Goal: Transaction & Acquisition: Purchase product/service

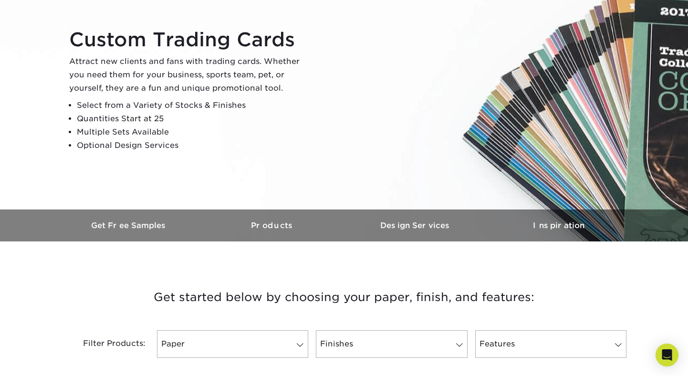
scroll to position [157, 0]
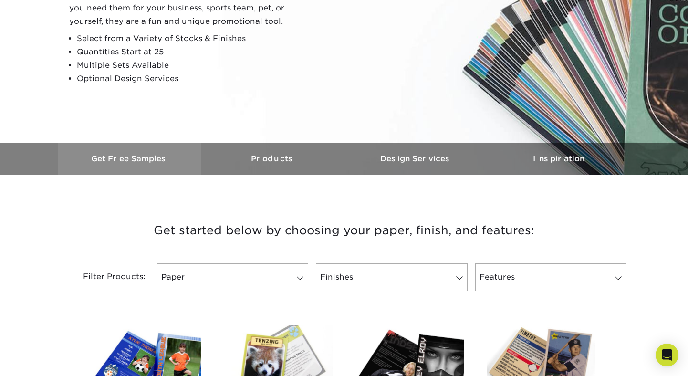
click at [125, 156] on h3 "Get Free Samples" at bounding box center [129, 158] width 143 height 9
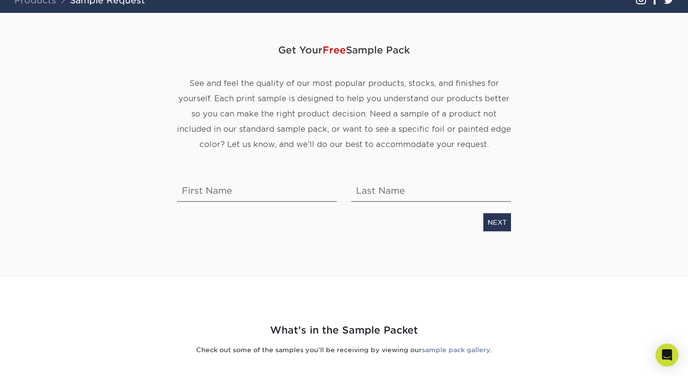
scroll to position [76, 0]
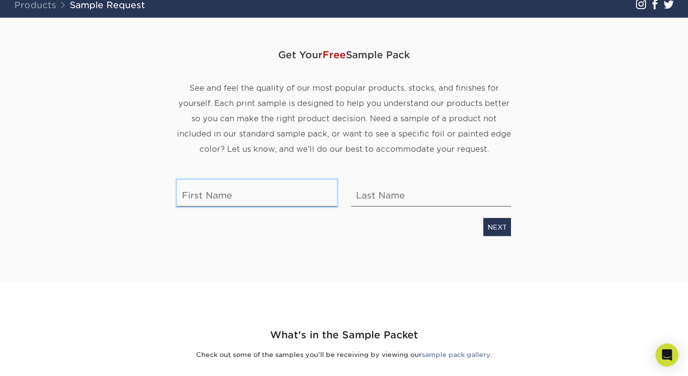
click at [231, 181] on input "text" at bounding box center [257, 192] width 160 height 27
type input "[PERSON_NAME]"
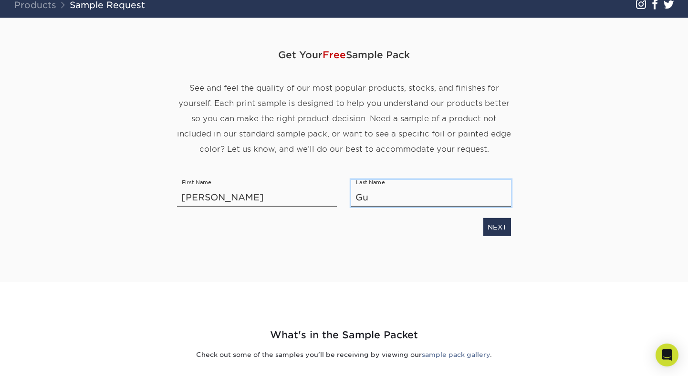
type input "Guy"
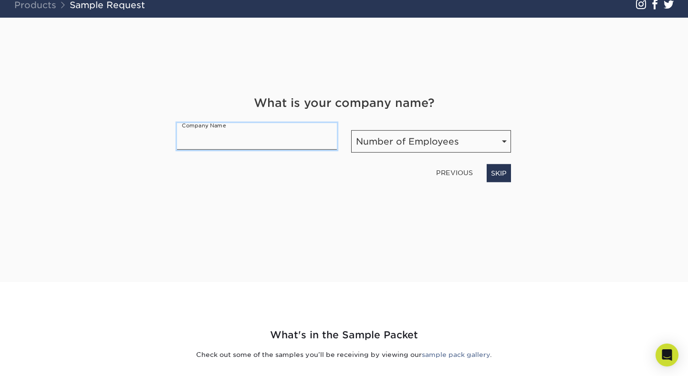
scroll to position [387, 0]
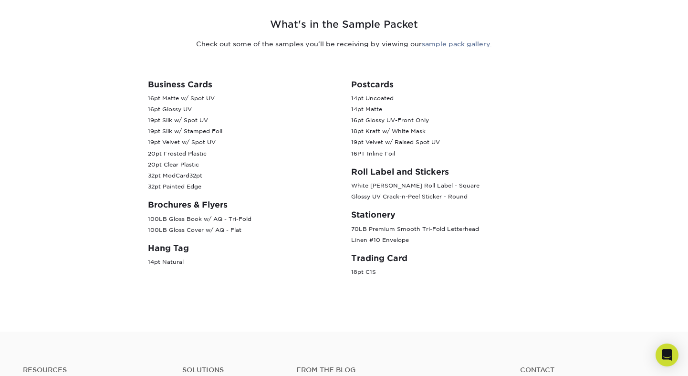
click at [364, 267] on p "18pt C1S" at bounding box center [445, 272] width 189 height 11
click at [369, 256] on h3 "Trading Card" at bounding box center [445, 258] width 189 height 10
click at [366, 272] on p "18pt C1S" at bounding box center [445, 272] width 189 height 11
click at [352, 273] on p "18pt C1S" at bounding box center [445, 272] width 189 height 11
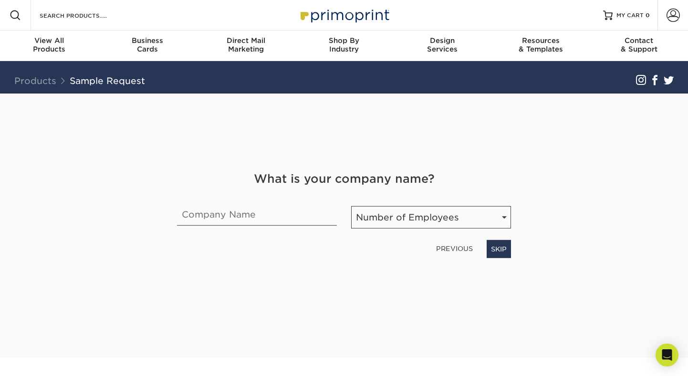
scroll to position [0, 0]
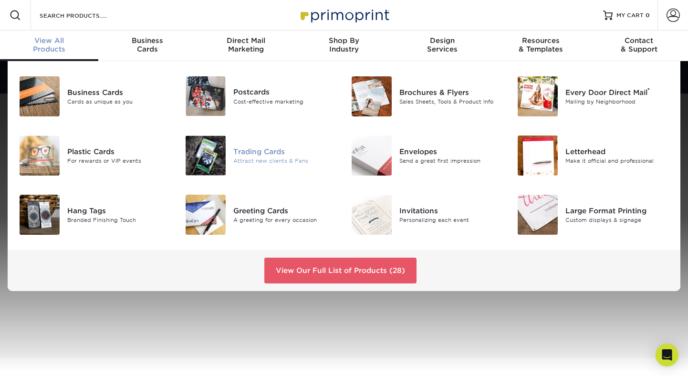
click at [220, 167] on img at bounding box center [206, 156] width 40 height 40
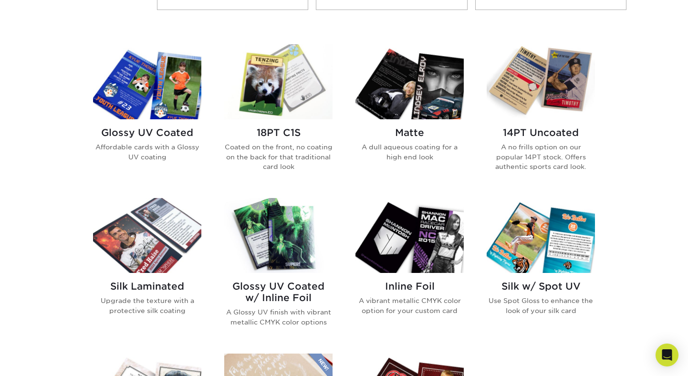
scroll to position [433, 0]
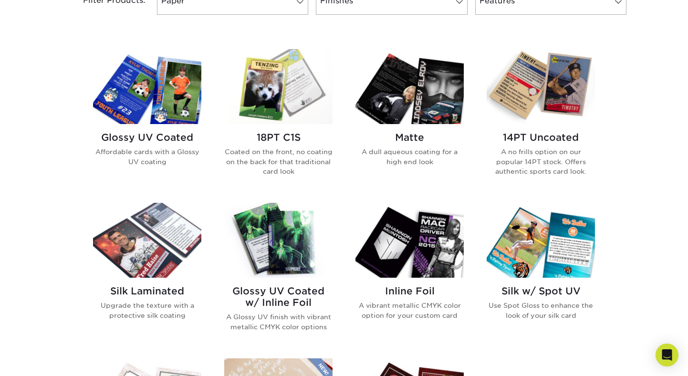
click at [143, 102] on img at bounding box center [147, 86] width 108 height 75
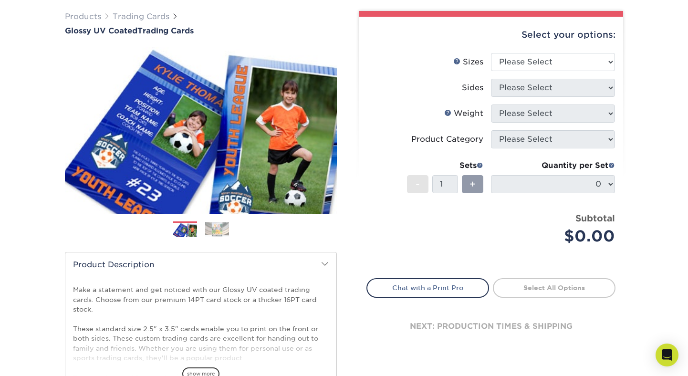
scroll to position [70, 0]
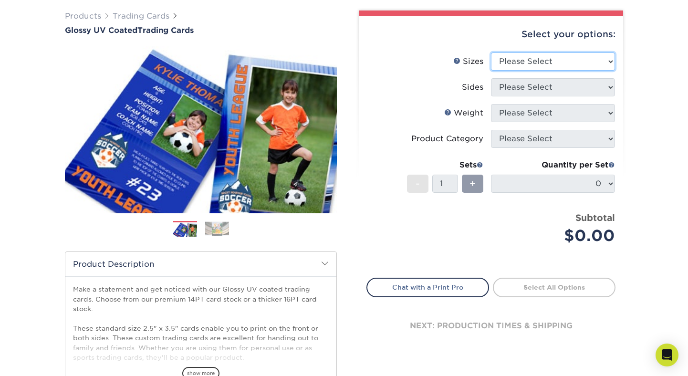
select select "2.50x3.50"
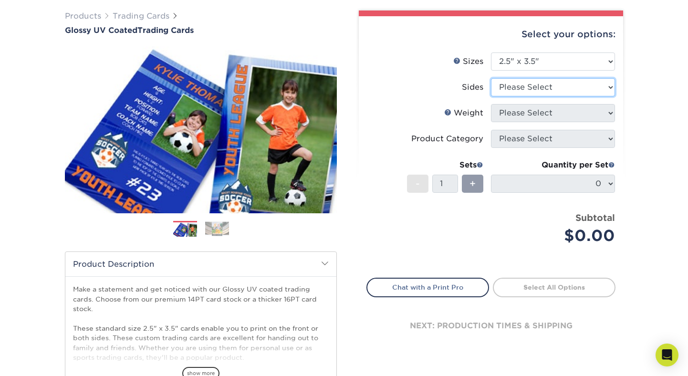
select select "32d3c223-f82c-492b-b915-ba065a00862f"
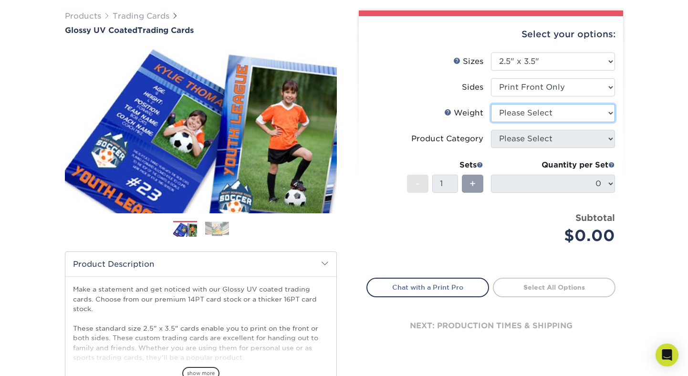
select select "14PT"
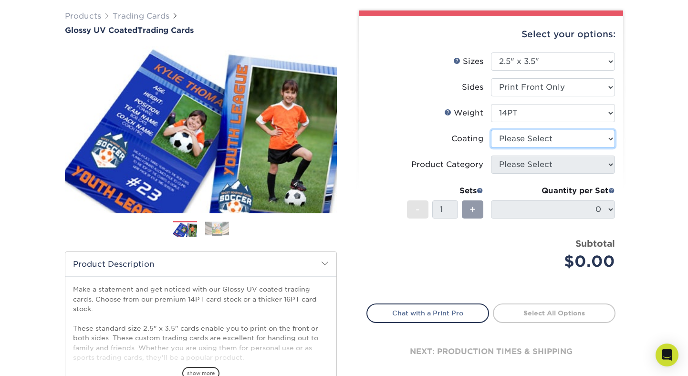
select select "1e8116af-acfc-44b1-83dc-8181aa338834"
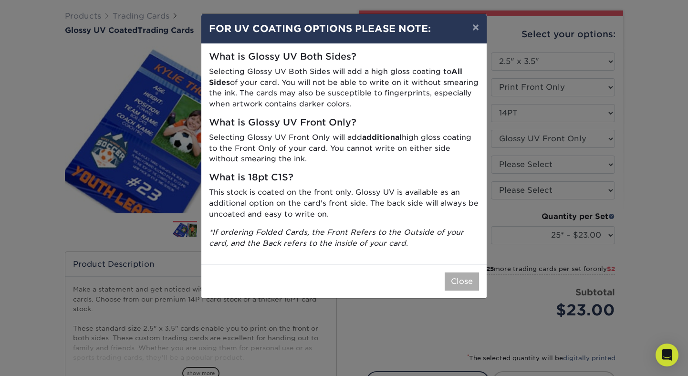
click at [465, 272] on button "Close" at bounding box center [462, 281] width 34 height 18
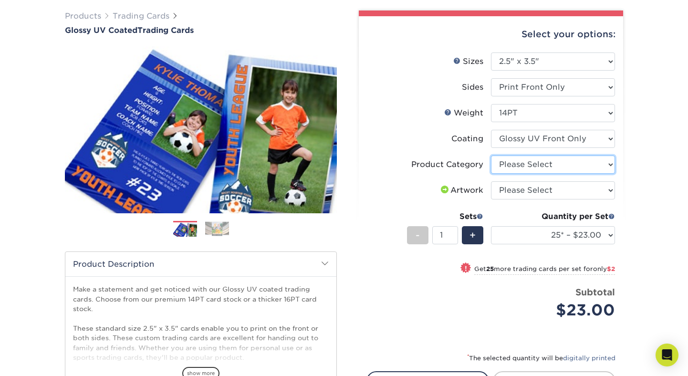
select select "c2f9bce9-36c2-409d-b101-c29d9d031e18"
select select "upload"
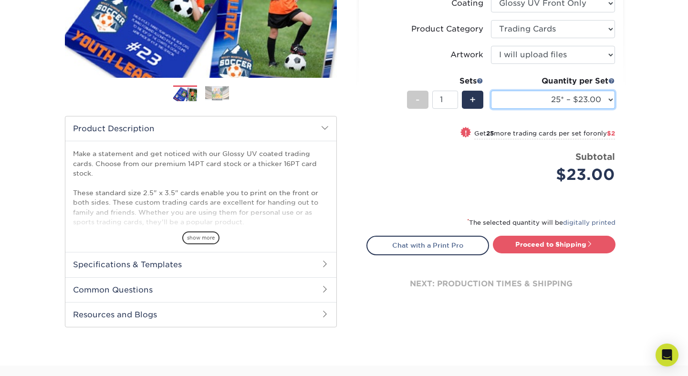
scroll to position [204, 0]
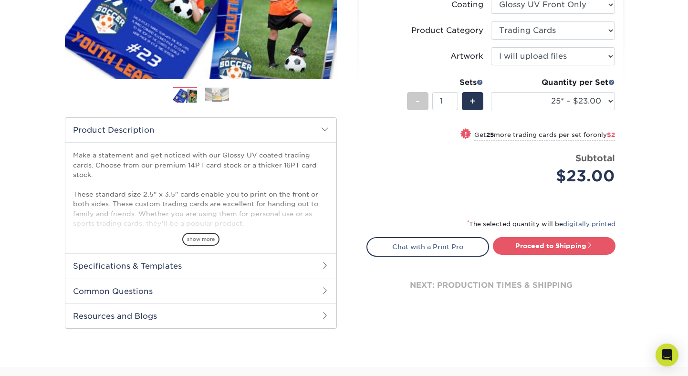
click at [395, 284] on div "next: production times & shipping" at bounding box center [490, 285] width 249 height 57
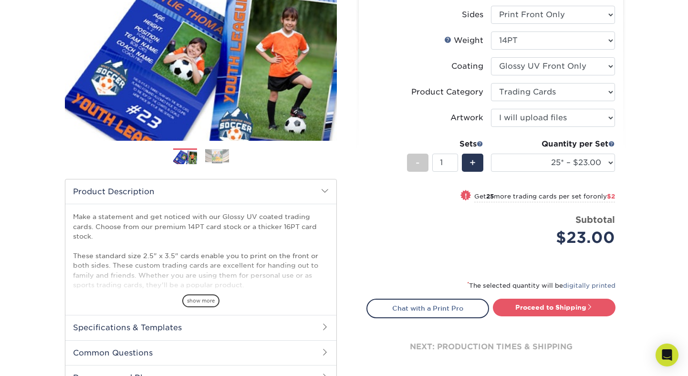
scroll to position [167, 0]
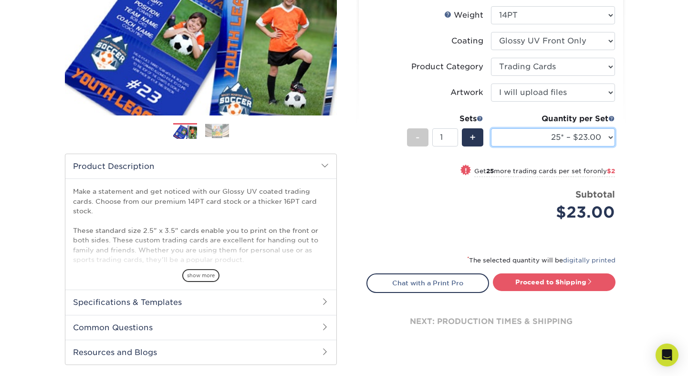
select select "50* – $25.00"
click at [420, 206] on div "Price per set $25.00" at bounding box center [429, 206] width 124 height 36
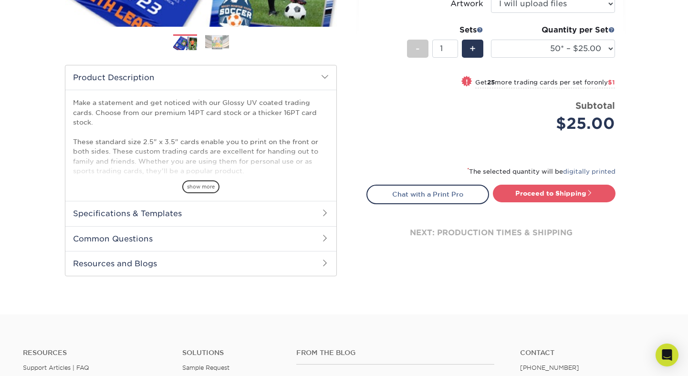
scroll to position [150, 0]
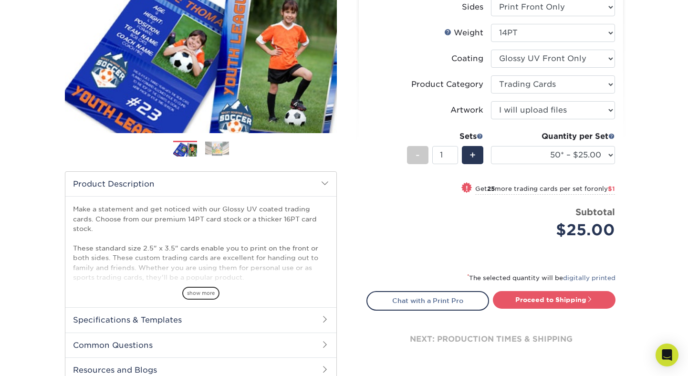
click at [344, 226] on div "Select your options: Sizes Help Sizes Please Select 2.5" x 3.5" Sides - 1" at bounding box center [487, 162] width 286 height 464
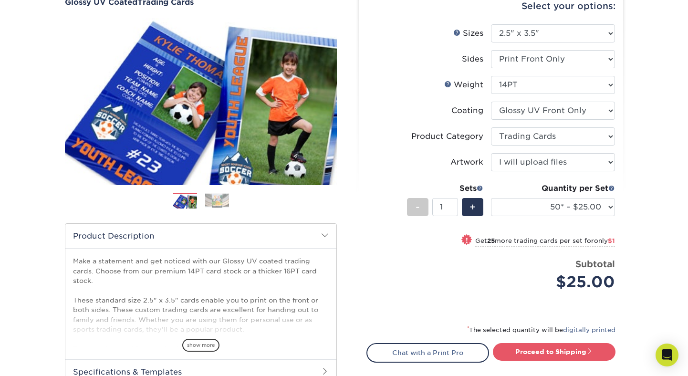
scroll to position [218, 0]
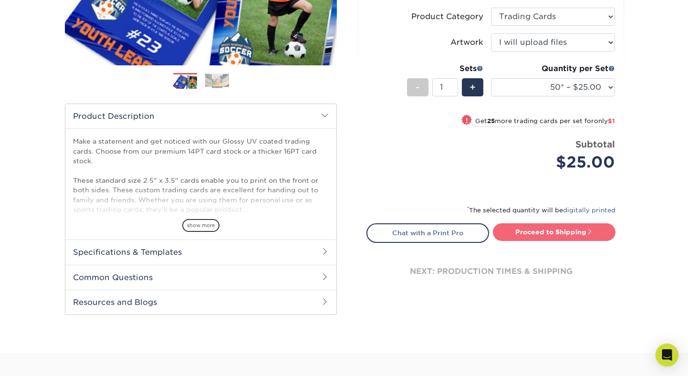
click at [520, 231] on link "Proceed to Shipping" at bounding box center [554, 231] width 123 height 17
type input "Set 1"
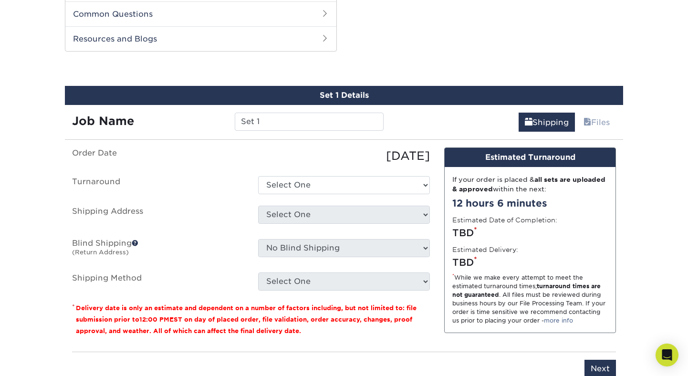
scroll to position [485, 0]
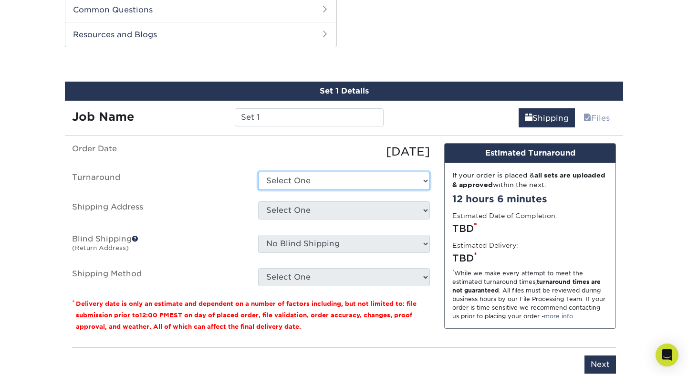
select select "7993001a-3ab8-4e60-b77c-557b59e7bdb0"
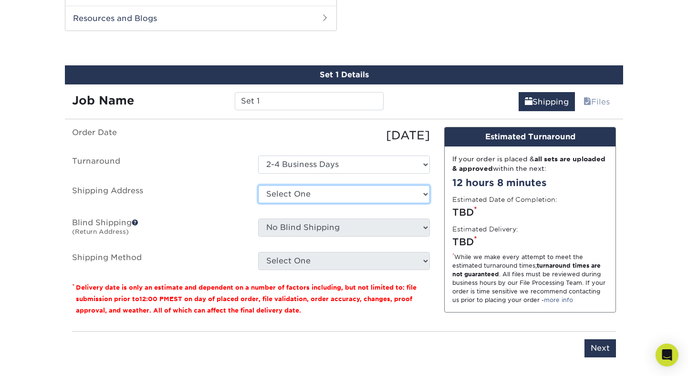
scroll to position [493, 0]
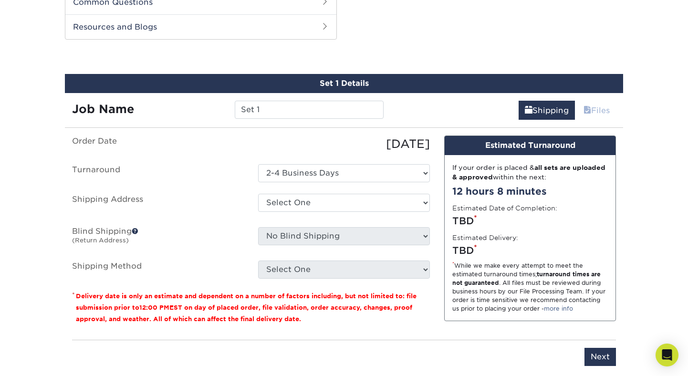
click at [601, 114] on link "Files" at bounding box center [596, 110] width 39 height 19
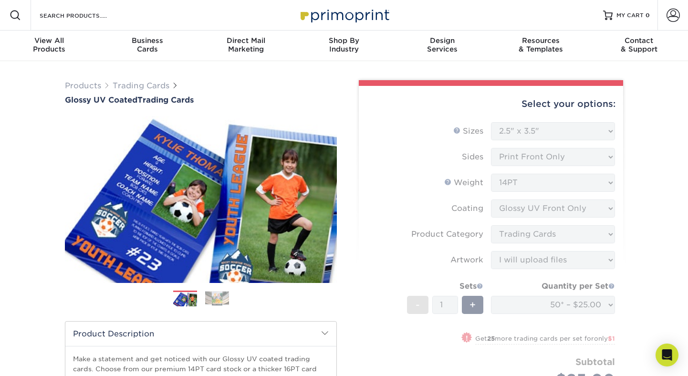
scroll to position [0, 0]
